Goal: Transaction & Acquisition: Purchase product/service

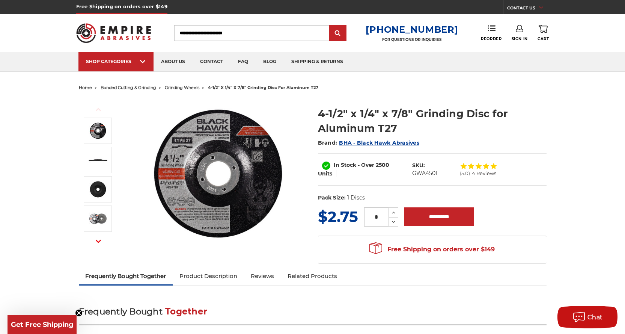
click at [220, 31] on input "Search" at bounding box center [251, 33] width 155 height 16
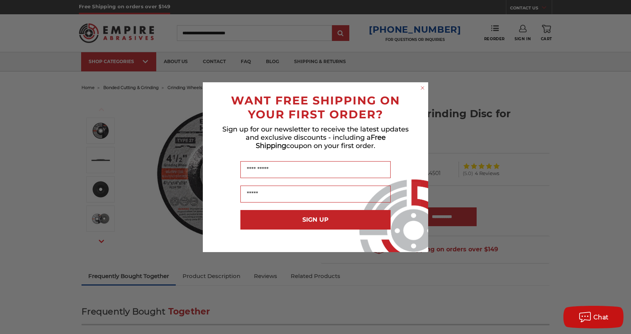
click at [228, 30] on div "Close dialog WANT FREE SHIPPING ON YOUR FIRST ORDER? Sign up for our newsletter…" at bounding box center [315, 167] width 631 height 334
click at [422, 87] on icon "Close dialog" at bounding box center [422, 87] width 3 height 3
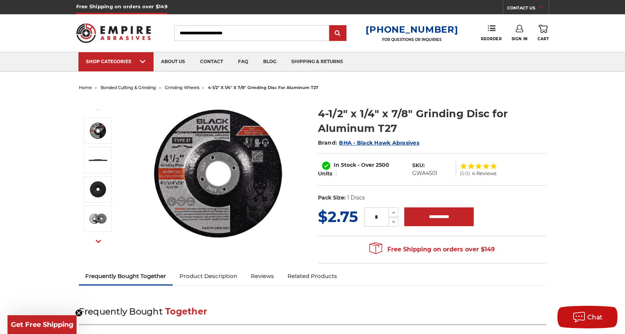
click at [221, 35] on input "Search" at bounding box center [251, 33] width 155 height 16
paste input "**********"
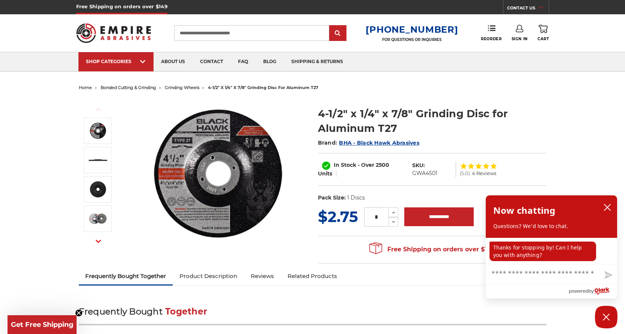
type input "**********"
click at [330, 26] on input "submit" at bounding box center [337, 33] width 15 height 15
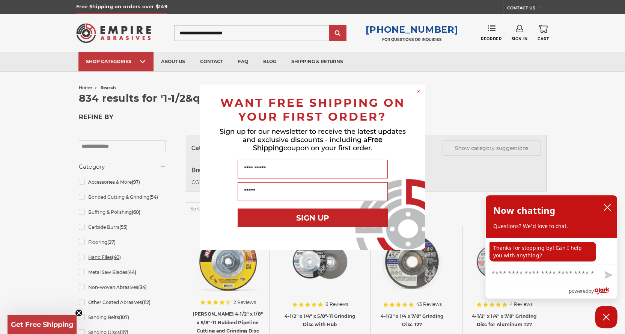
scroll to position [38, 0]
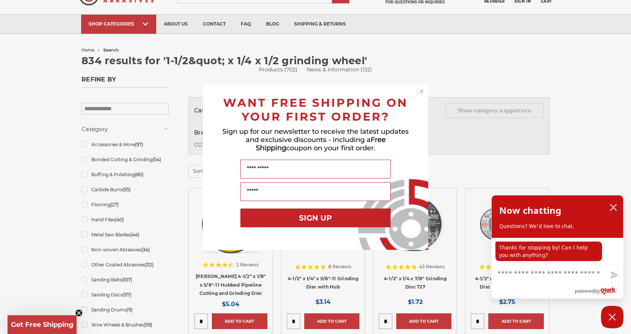
click at [421, 93] on circle "Close dialog" at bounding box center [421, 90] width 7 height 7
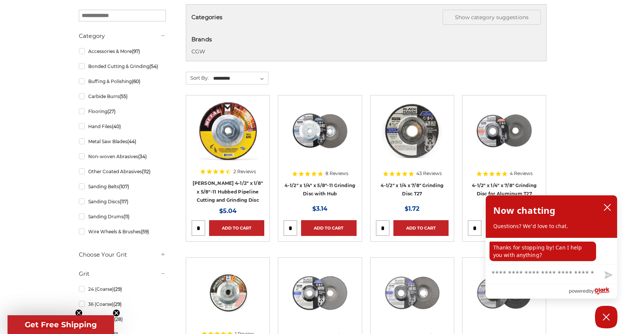
scroll to position [150, 0]
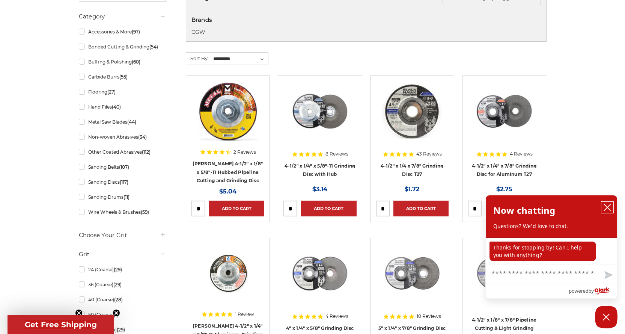
click at [607, 205] on icon "close chatbox" at bounding box center [608, 207] width 8 height 8
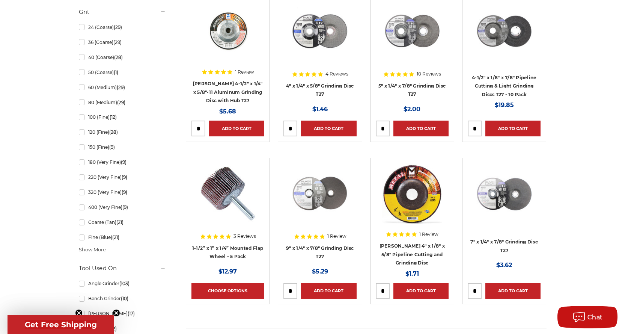
scroll to position [375, 0]
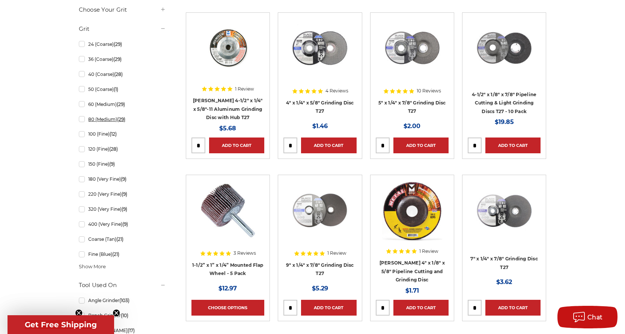
click at [82, 120] on link "80 (Medium) (29)" at bounding box center [122, 119] width 87 height 13
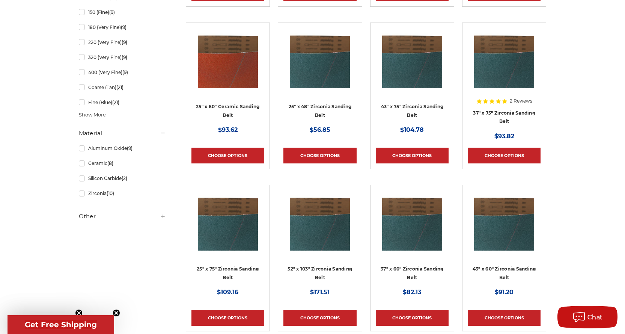
scroll to position [553, 0]
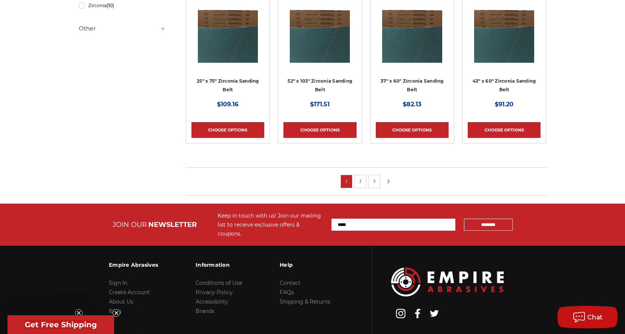
click at [387, 181] on icon at bounding box center [388, 181] width 9 height 8
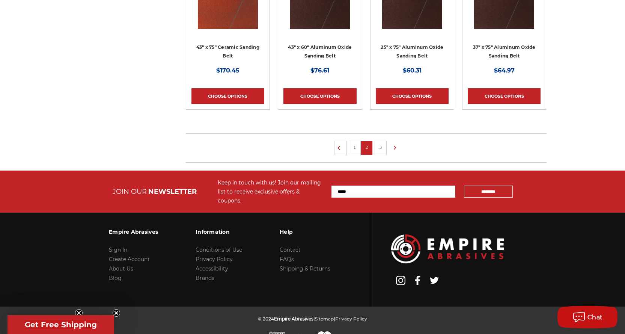
scroll to position [591, 0]
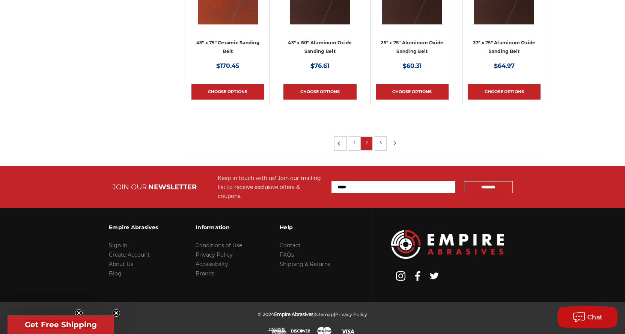
click at [393, 143] on icon at bounding box center [394, 143] width 9 height 8
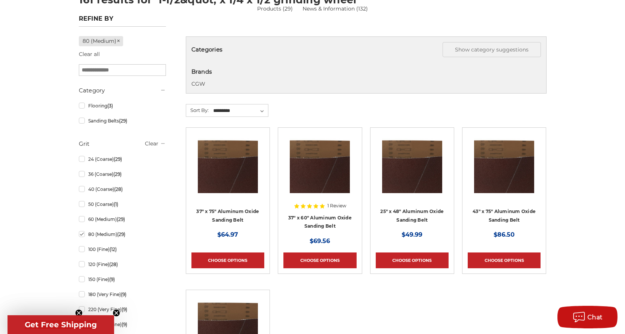
scroll to position [134, 0]
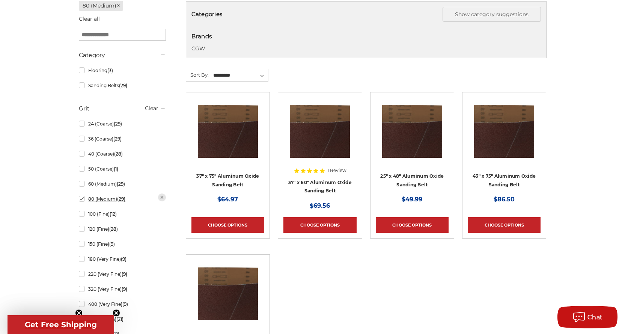
click at [81, 199] on link "80 (Medium) (29)" at bounding box center [122, 198] width 87 height 13
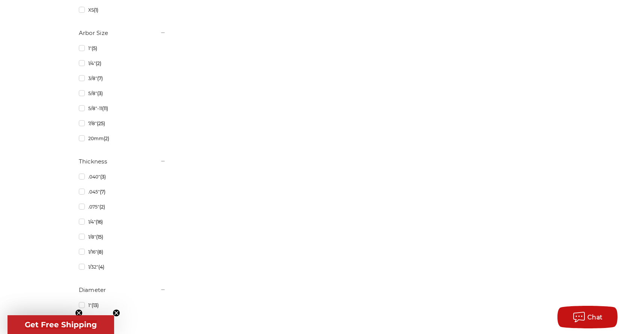
scroll to position [1201, 0]
click at [81, 223] on link "1/4" (16)" at bounding box center [122, 221] width 87 height 13
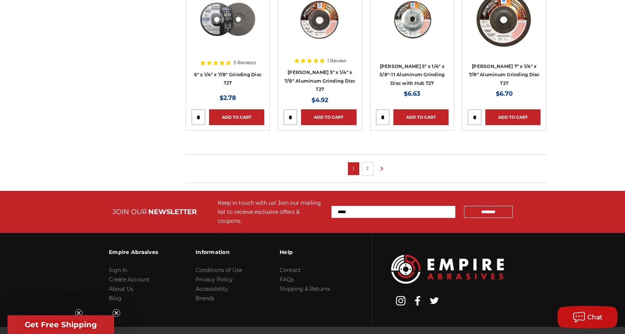
scroll to position [553, 0]
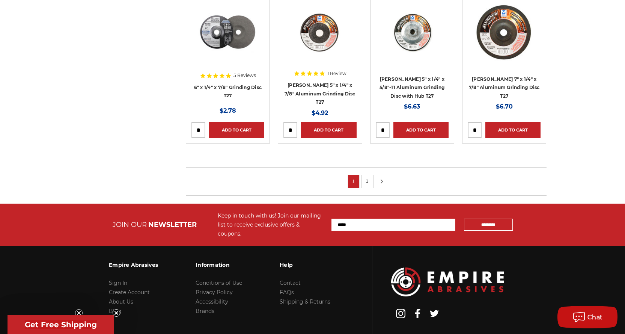
click at [381, 181] on icon at bounding box center [381, 181] width 9 height 8
